Goal: Navigation & Orientation: Understand site structure

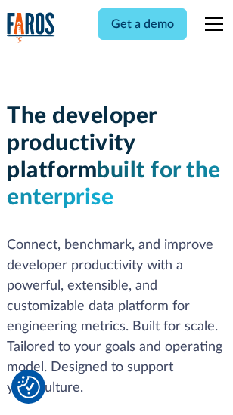
scroll to position [227, 0]
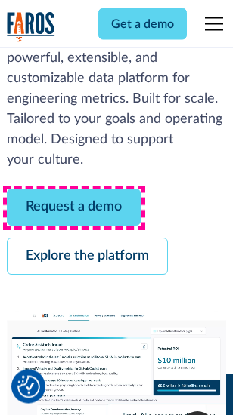
click at [74, 208] on link "Request a demo" at bounding box center [74, 208] width 134 height 37
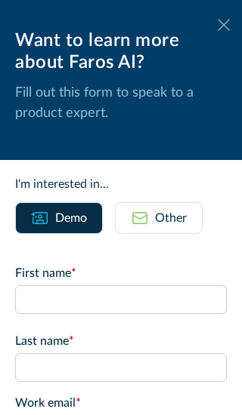
click at [217, 25] on icon at bounding box center [223, 24] width 12 height 11
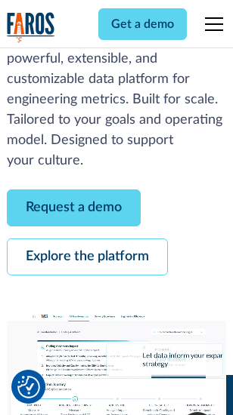
scroll to position [276, 0]
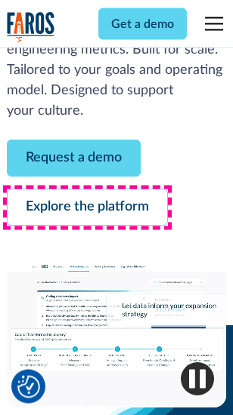
click at [87, 208] on link "Explore the platform" at bounding box center [87, 208] width 161 height 37
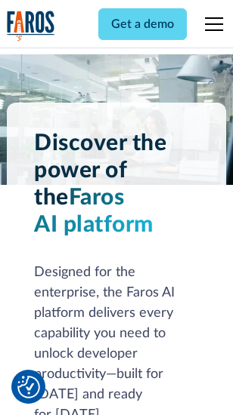
scroll to position [11508, 0]
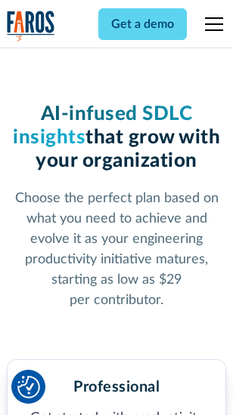
scroll to position [2399, 0]
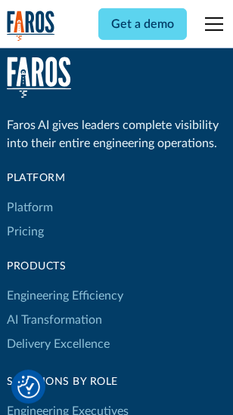
click at [29, 208] on link "Platform" at bounding box center [30, 208] width 46 height 24
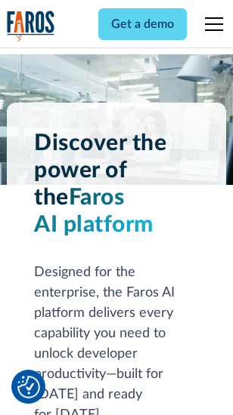
scroll to position [11993, 0]
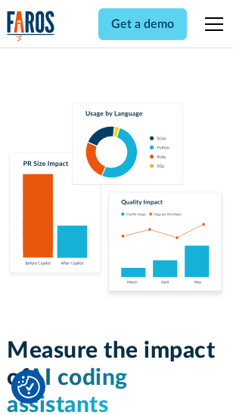
scroll to position [9432, 0]
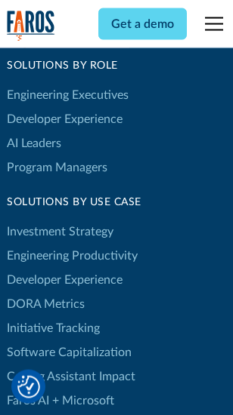
click at [45, 292] on link "DORA Metrics" at bounding box center [46, 304] width 78 height 24
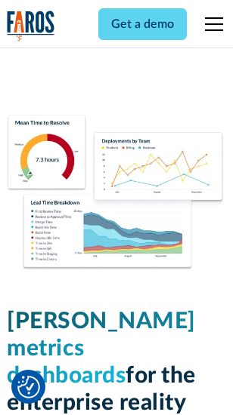
scroll to position [6691, 0]
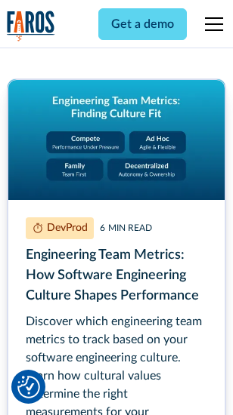
scroll to position [6877, 0]
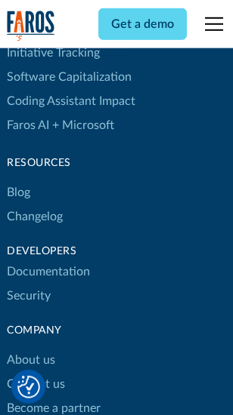
click at [35, 208] on link "Changelog" at bounding box center [35, 217] width 56 height 24
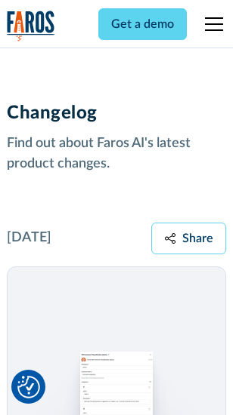
scroll to position [18521, 0]
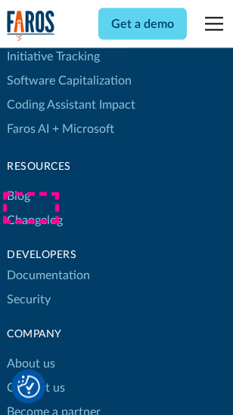
click at [30, 353] on link "About us" at bounding box center [31, 365] width 48 height 24
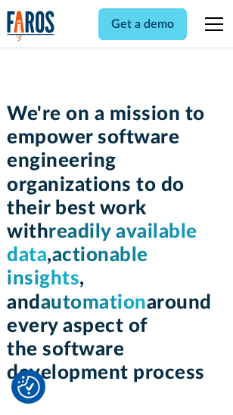
scroll to position [5228, 0]
